Goal: Find specific page/section: Find specific page/section

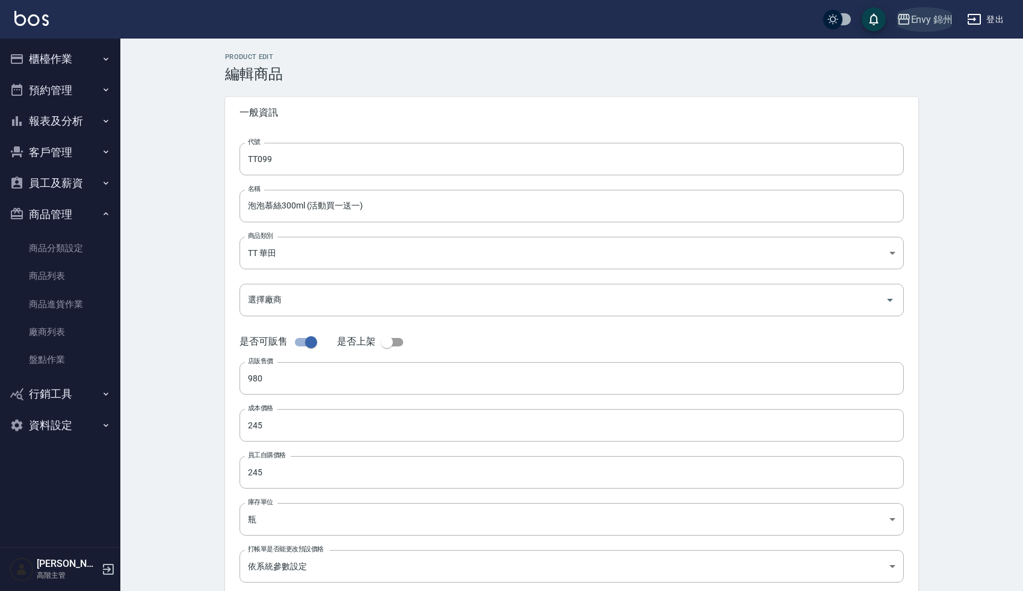
click at [925, 23] on div "Envy 錦州" at bounding box center [932, 19] width 42 height 15
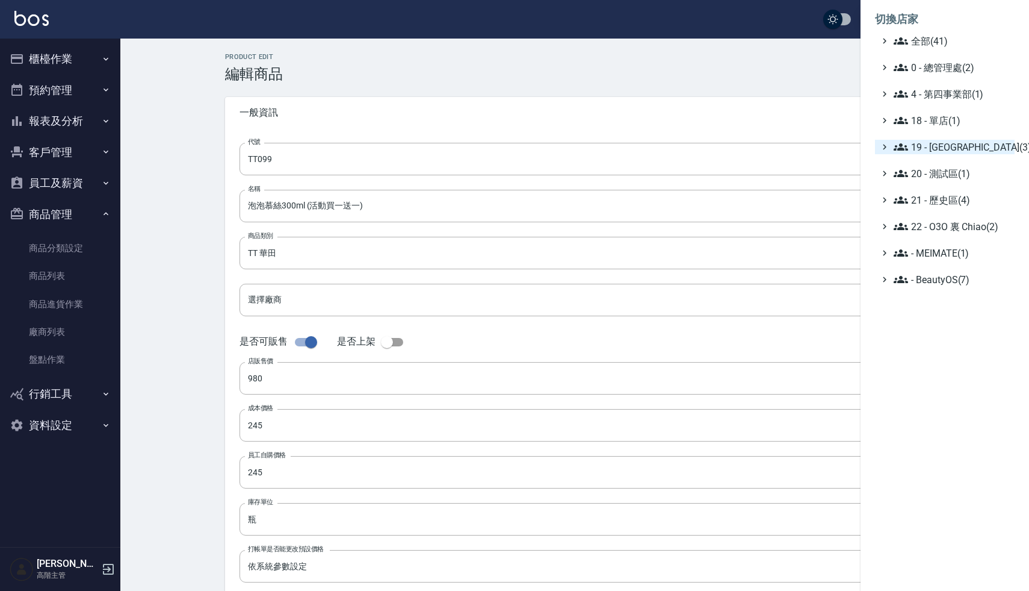
click at [946, 151] on span "19 - [GEOGRAPHIC_DATA](3)" at bounding box center [952, 147] width 116 height 14
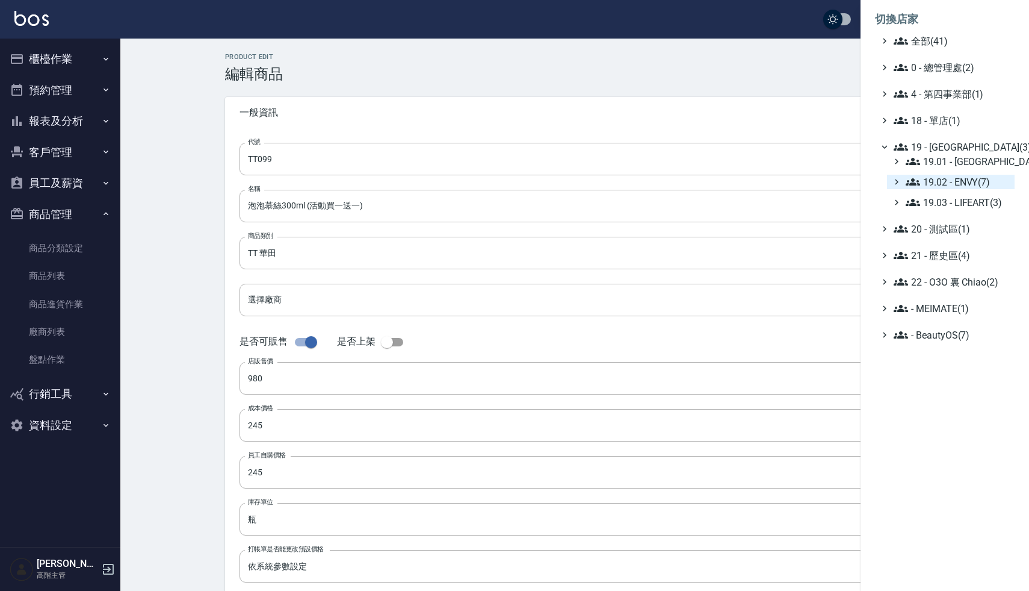
click at [952, 187] on span "19.02 - ENVY(7)" at bounding box center [958, 182] width 104 height 14
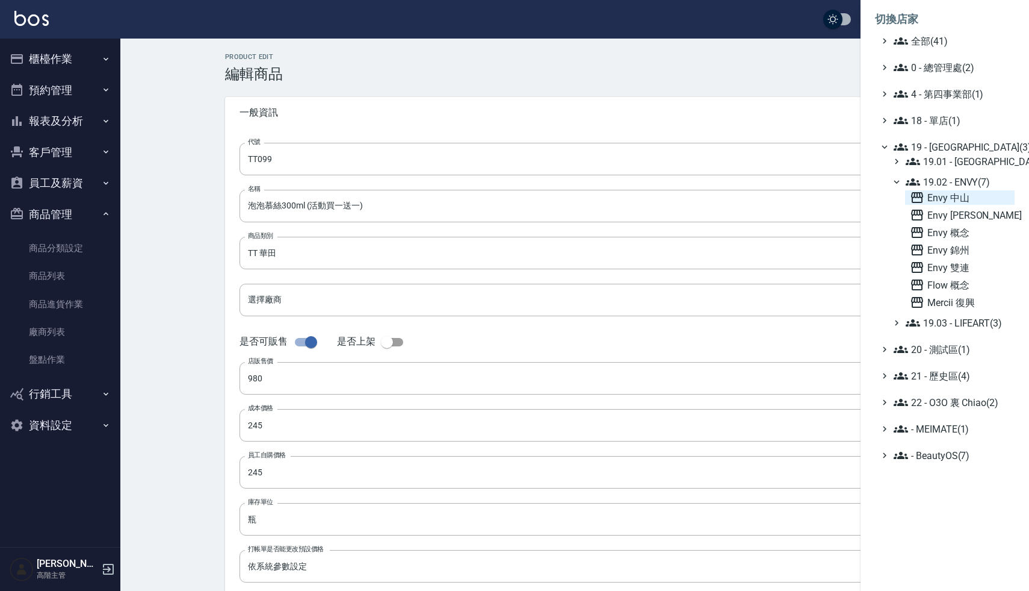
click at [955, 195] on span "Envy 中山" at bounding box center [960, 197] width 100 height 14
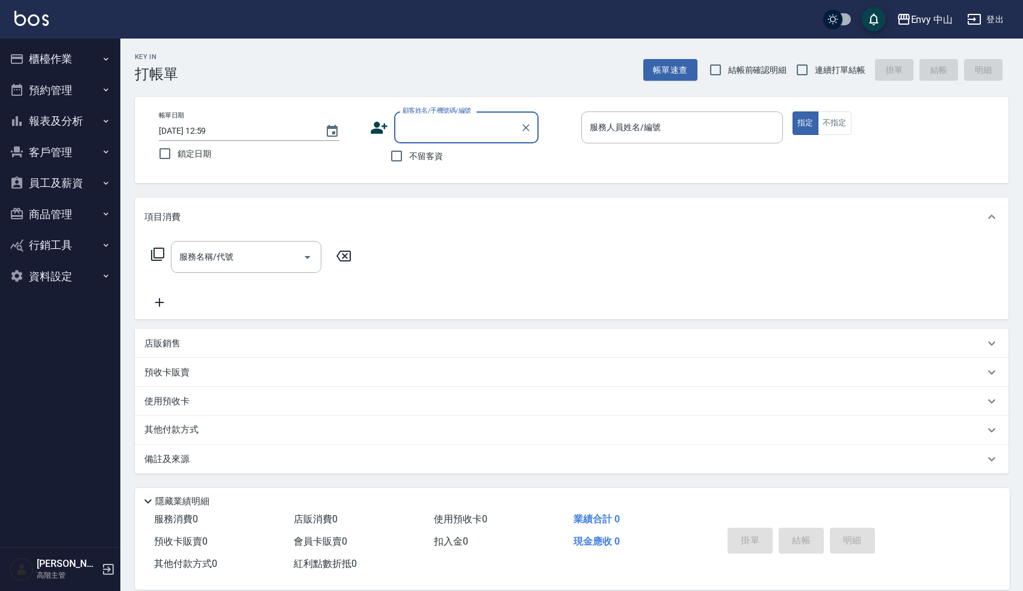
click at [49, 152] on button "客戶管理" at bounding box center [60, 152] width 111 height 31
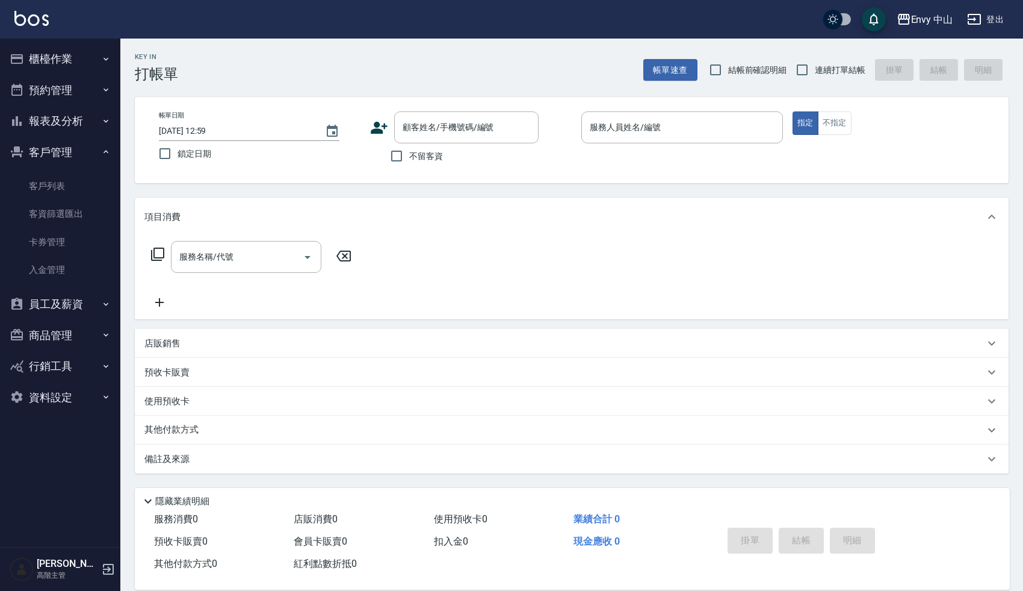
click at [49, 127] on button "報表及分析" at bounding box center [60, 120] width 111 height 31
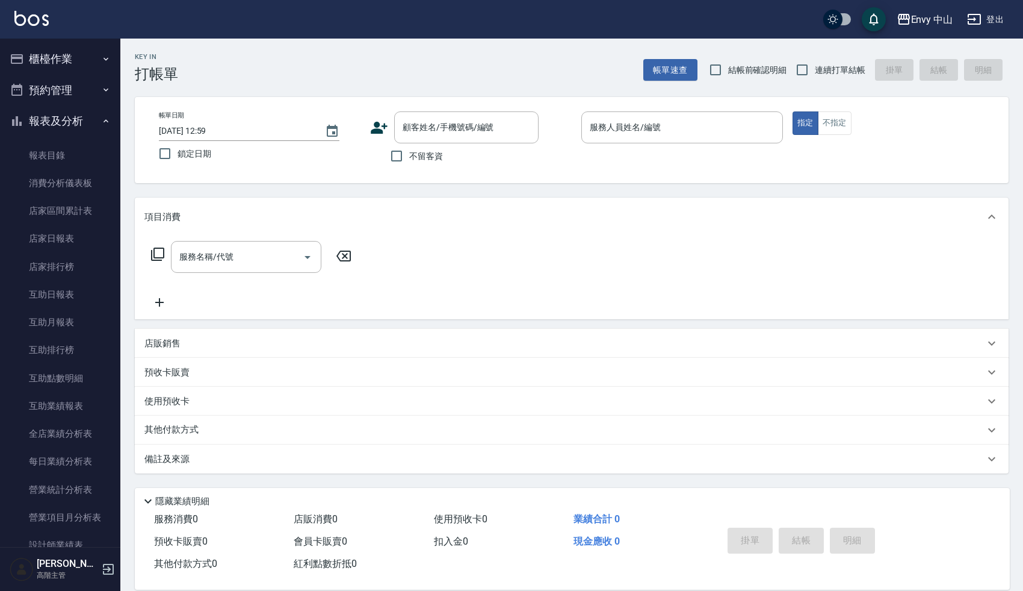
click at [57, 122] on button "報表及分析" at bounding box center [60, 120] width 111 height 31
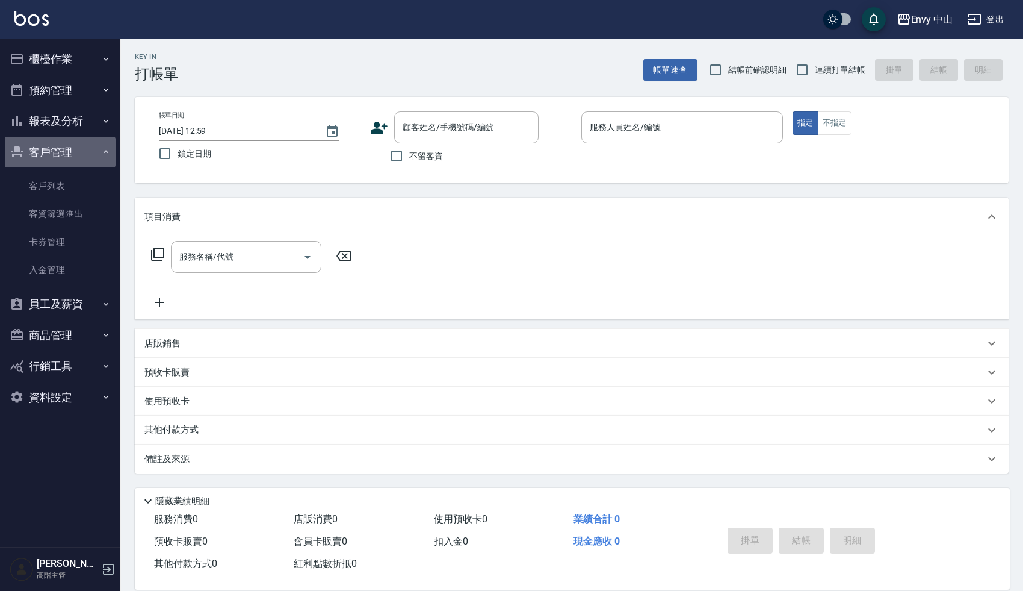
click at [61, 155] on button "客戶管理" at bounding box center [60, 152] width 111 height 31
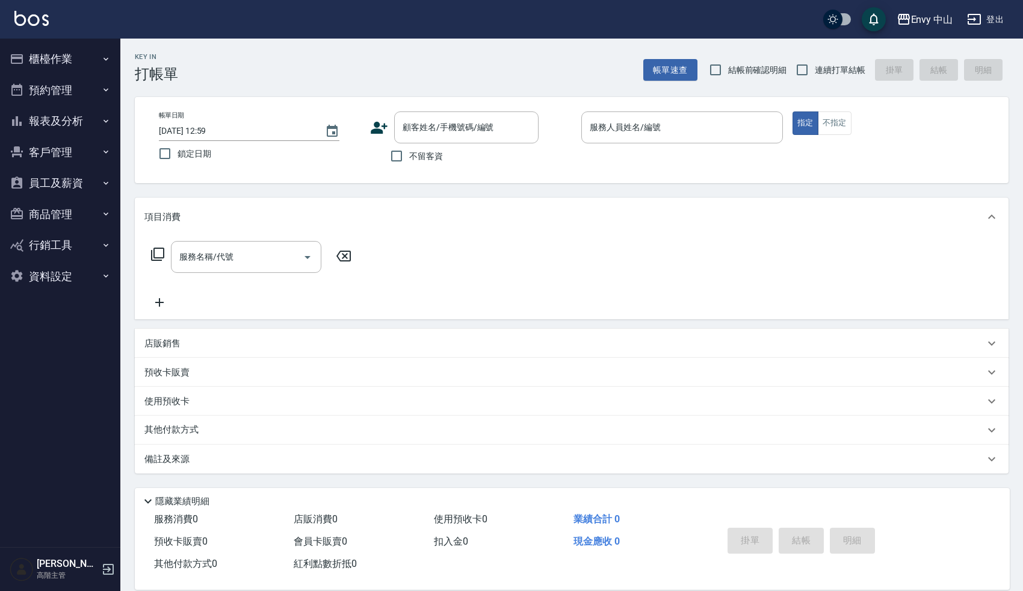
click at [58, 219] on button "商品管理" at bounding box center [60, 214] width 111 height 31
click at [64, 185] on button "員工及薪資" at bounding box center [60, 182] width 111 height 31
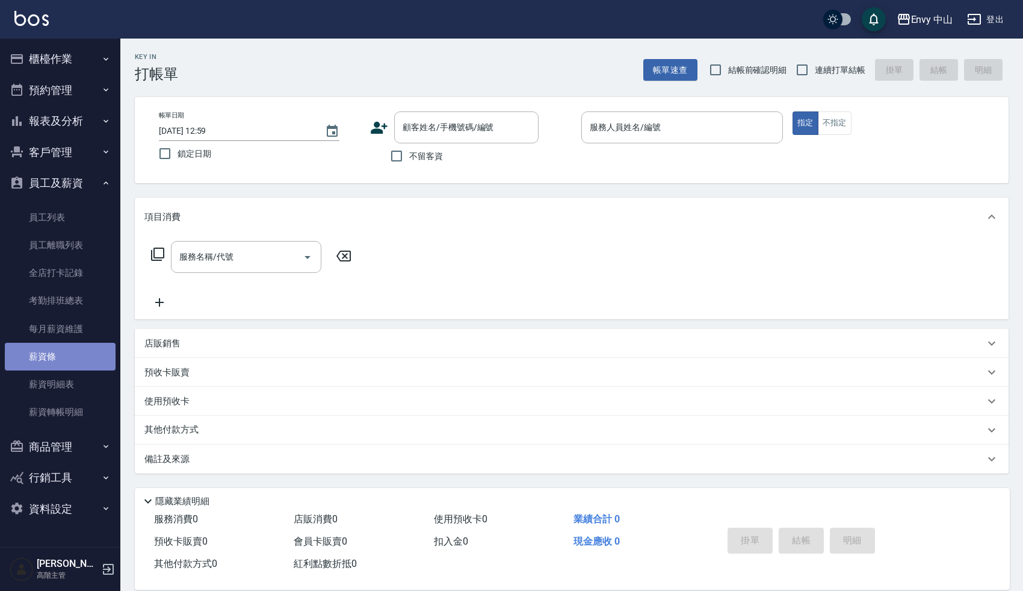
click at [58, 356] on link "薪資條" at bounding box center [60, 357] width 111 height 28
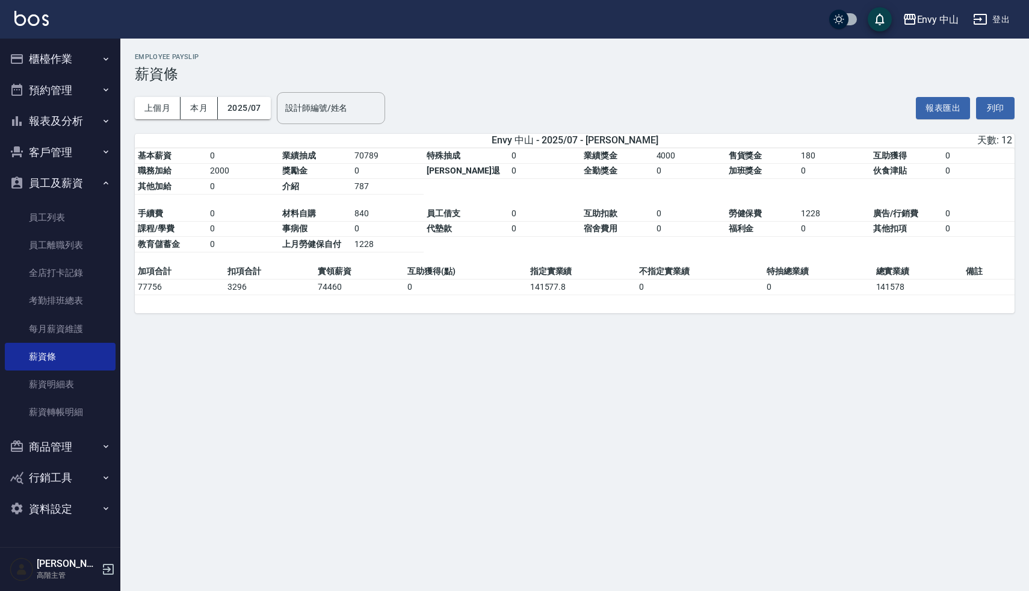
click at [549, 374] on div "Envy 中山 2025-07 薪資條 列印時間： 2025-08-12-12:59 Employee Payslip 薪資條 上個月 本月 2025/07 …" at bounding box center [514, 295] width 1029 height 591
click at [596, 78] on h3 "薪資條" at bounding box center [575, 74] width 880 height 17
click at [412, 438] on div "Envy 中山 2025-07 薪資條 列印時間： 2025-08-12-12:59 Employee Payslip 薪資條 上個月 本月 2025/07 …" at bounding box center [514, 295] width 1029 height 591
click at [503, 79] on h3 "薪資條" at bounding box center [575, 74] width 880 height 17
